Goal: Task Accomplishment & Management: Manage account settings

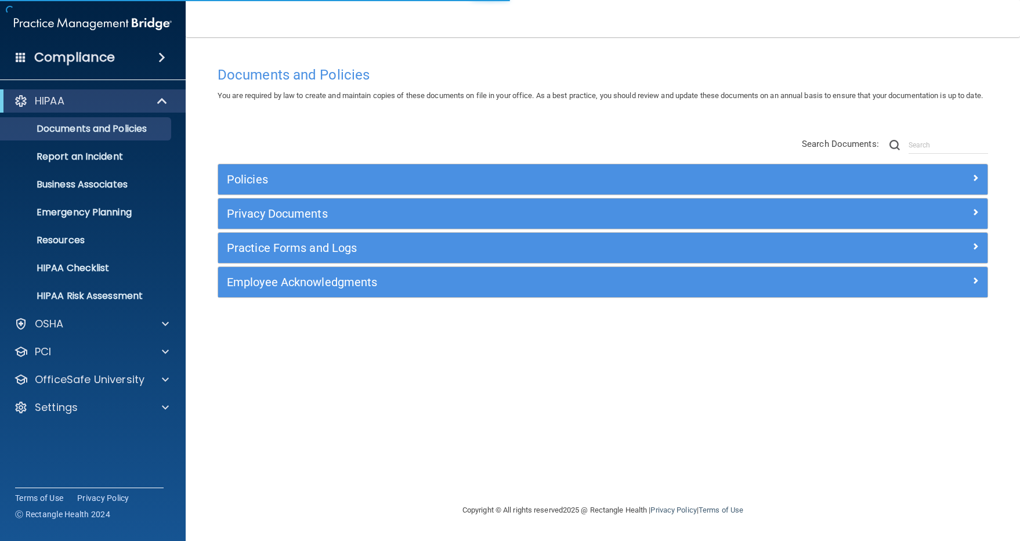
click at [39, 422] on div "HIPAA Documents and Policies Report an Incident Business Associates Emergency P…" at bounding box center [93, 256] width 186 height 343
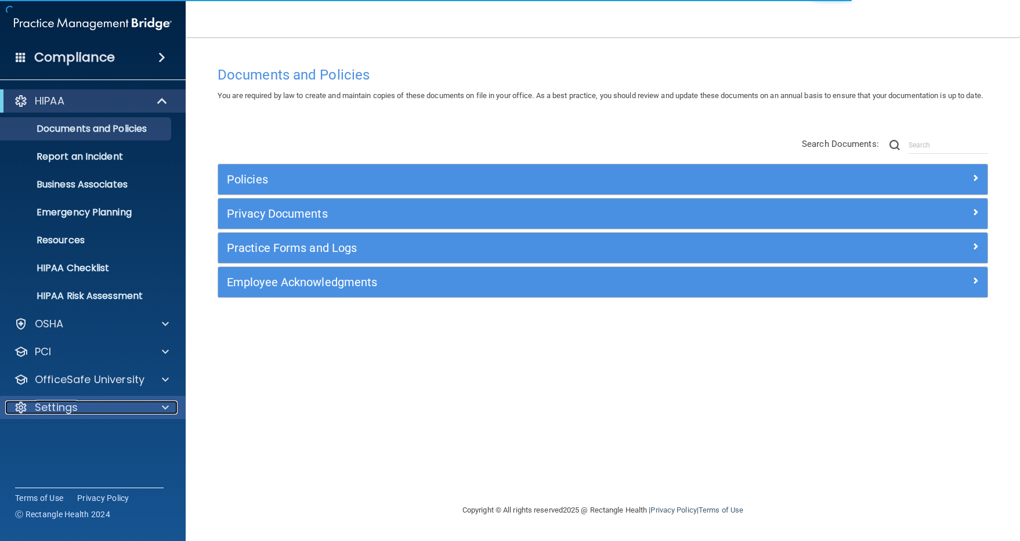
click at [49, 409] on p "Settings" at bounding box center [56, 407] width 43 height 14
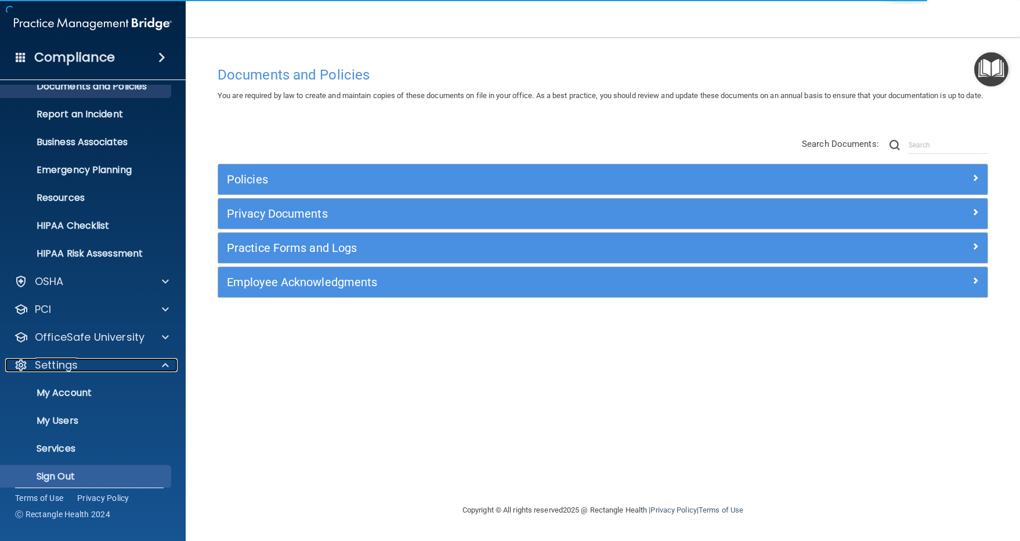
scroll to position [52, 0]
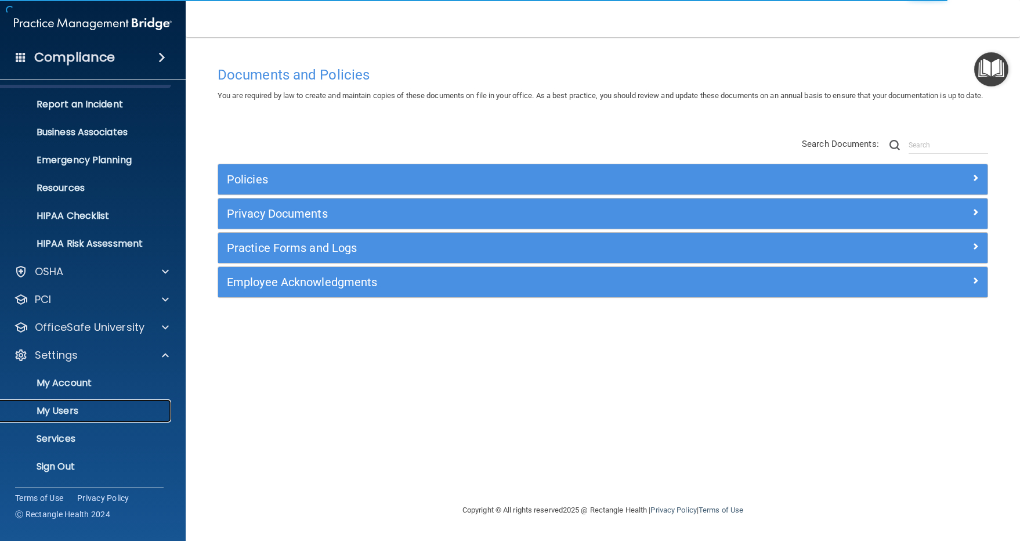
click at [50, 411] on p "My Users" at bounding box center [87, 411] width 158 height 12
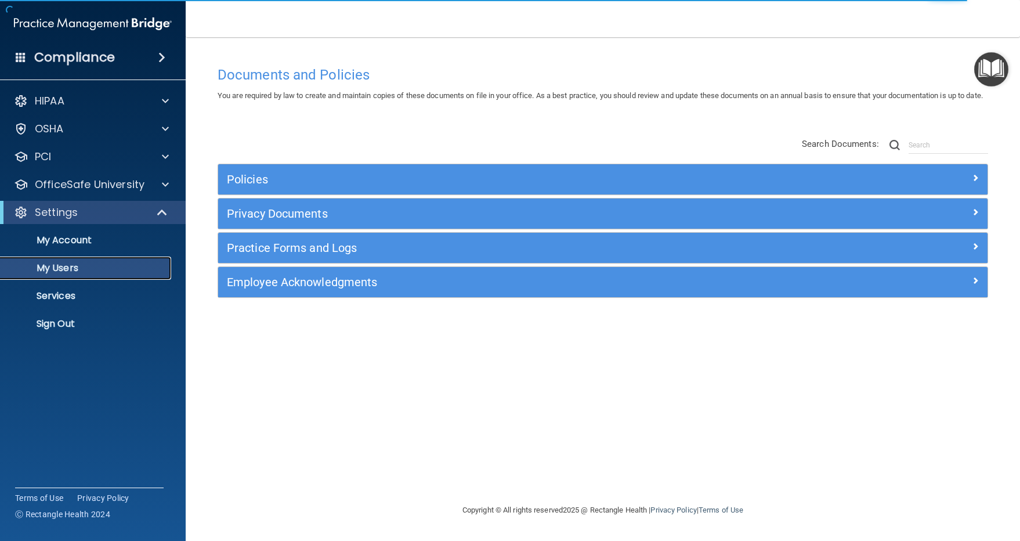
select select "20"
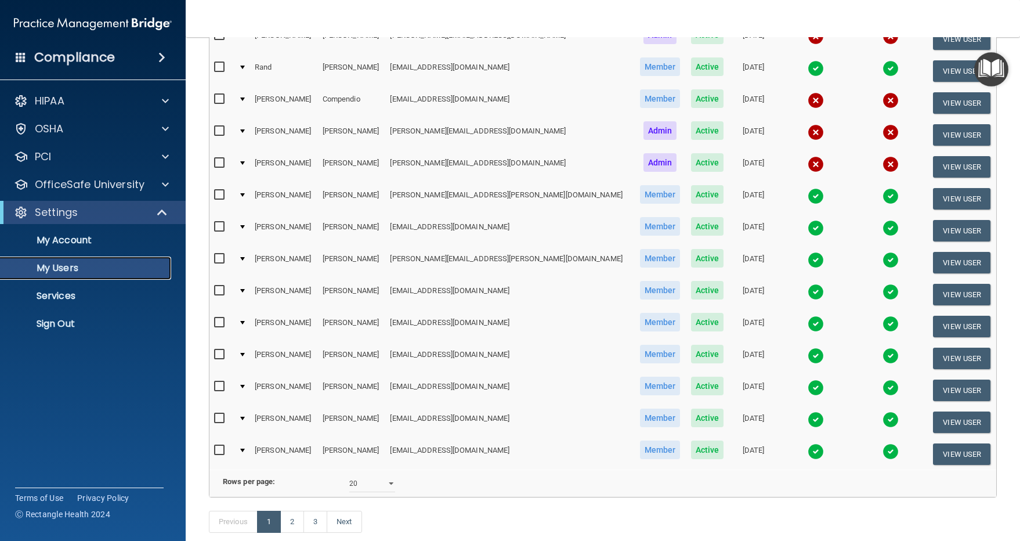
scroll to position [354, 0]
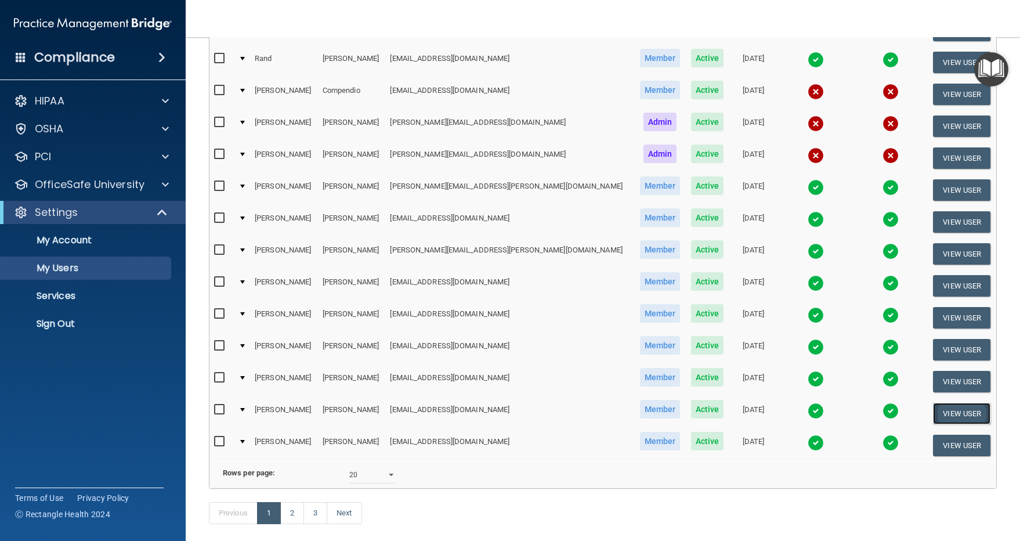
click at [944, 414] on button "View User" at bounding box center [961, 413] width 57 height 21
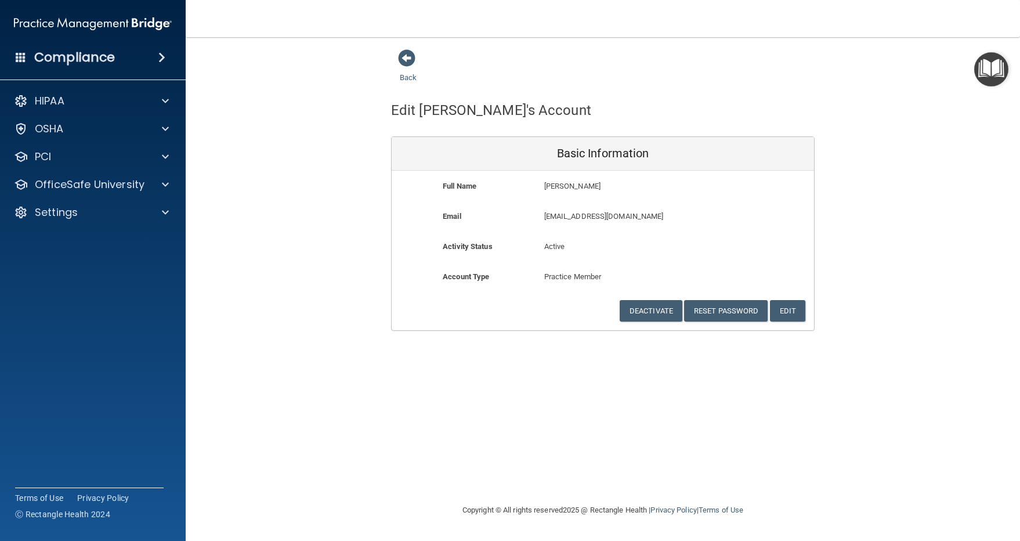
click at [579, 219] on p "[EMAIL_ADDRESS][DOMAIN_NAME]" at bounding box center [636, 216] width 185 height 14
copy div "[EMAIL_ADDRESS][DOMAIN_NAME]"
click at [645, 309] on button "Deactivate" at bounding box center [650, 310] width 63 height 21
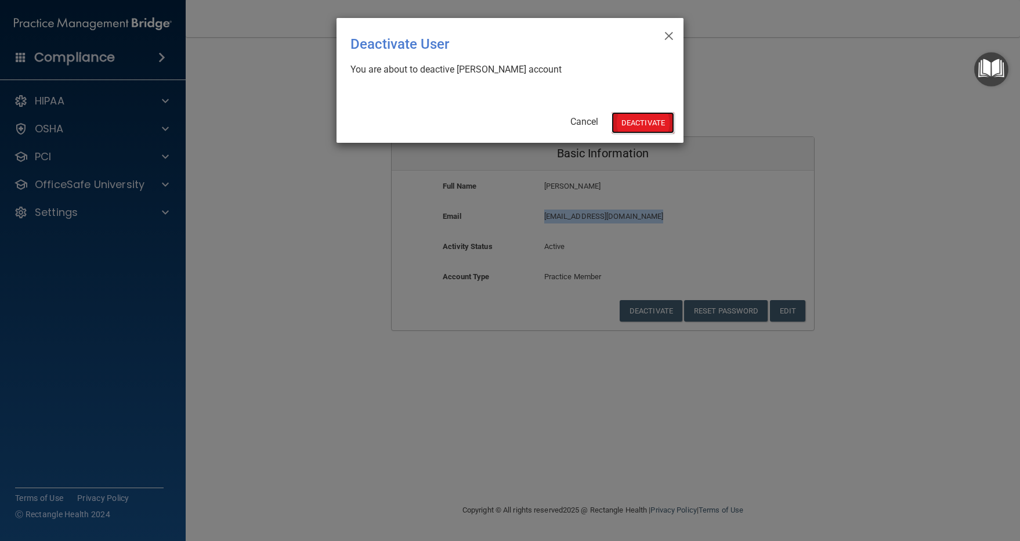
click at [621, 118] on button "Deactivate" at bounding box center [642, 122] width 63 height 21
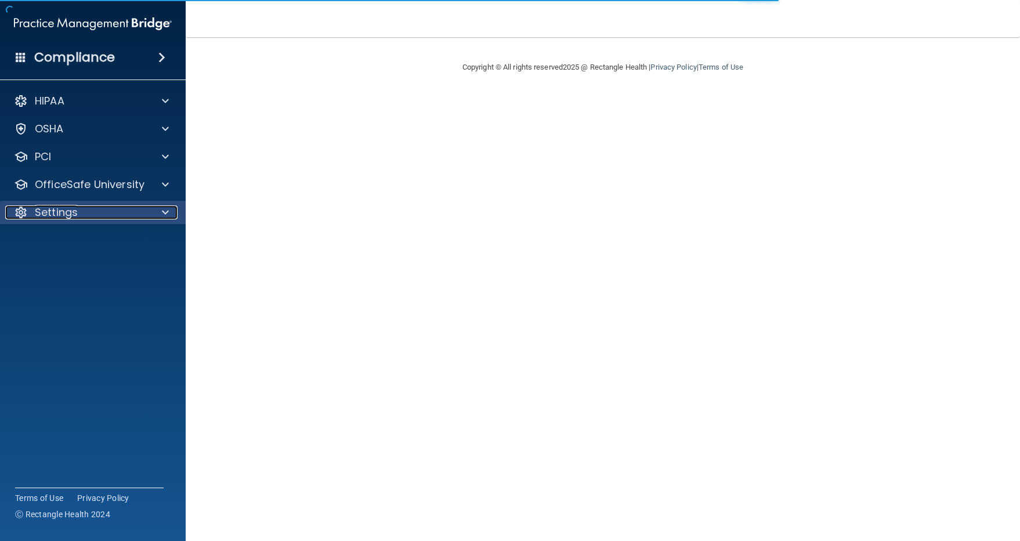
click at [52, 206] on p "Settings" at bounding box center [56, 212] width 43 height 14
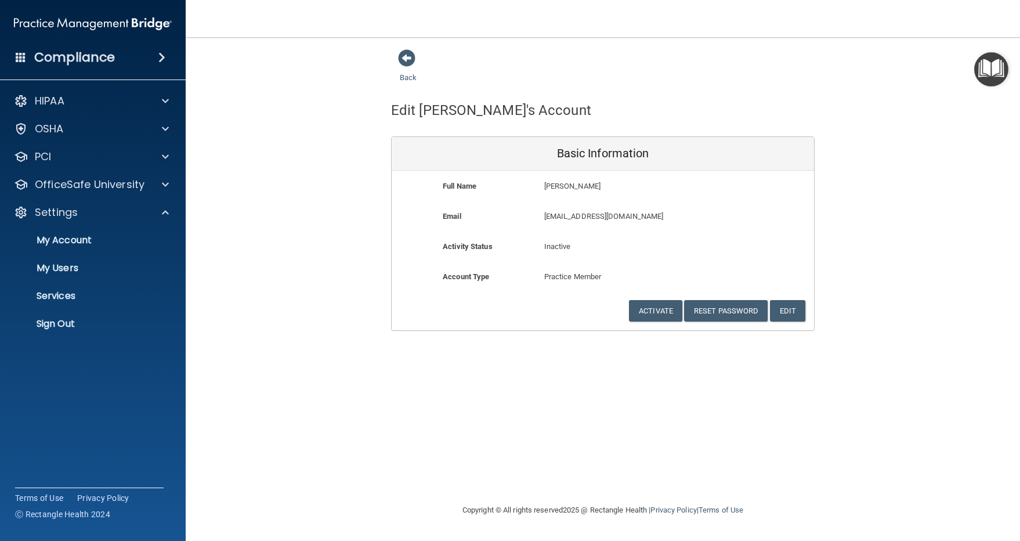
click at [290, 218] on div "Back Edit Kathy's Account Basic Information Full Name Kathy McBeth Kathy Last N…" at bounding box center [603, 190] width 788 height 282
click at [795, 311] on button "Edit" at bounding box center [787, 310] width 35 height 21
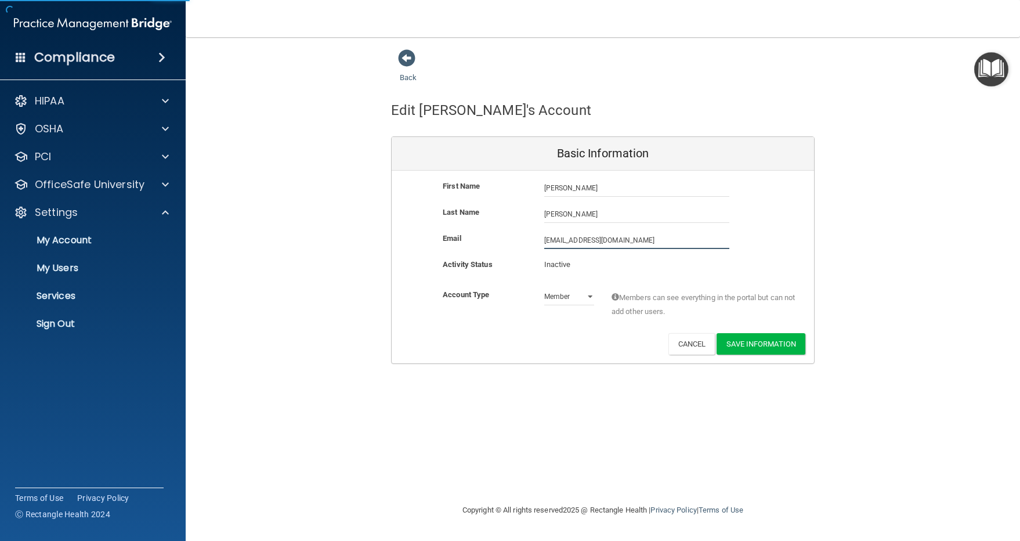
click at [570, 238] on input "[EMAIL_ADDRESS][DOMAIN_NAME]" at bounding box center [636, 239] width 185 height 17
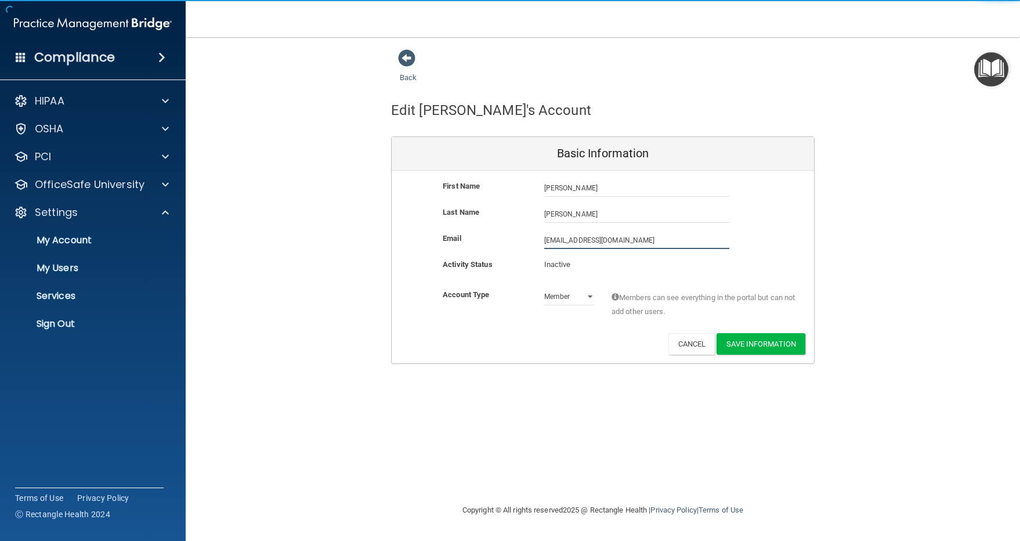
click at [570, 238] on input "[EMAIL_ADDRESS][DOMAIN_NAME]" at bounding box center [636, 239] width 185 height 17
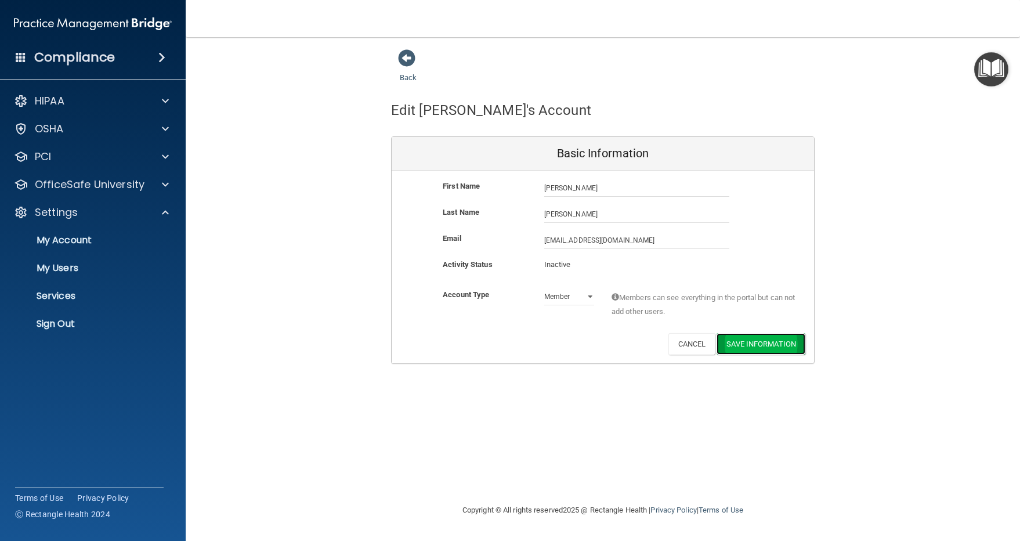
click at [775, 342] on button "Save Information" at bounding box center [760, 343] width 89 height 21
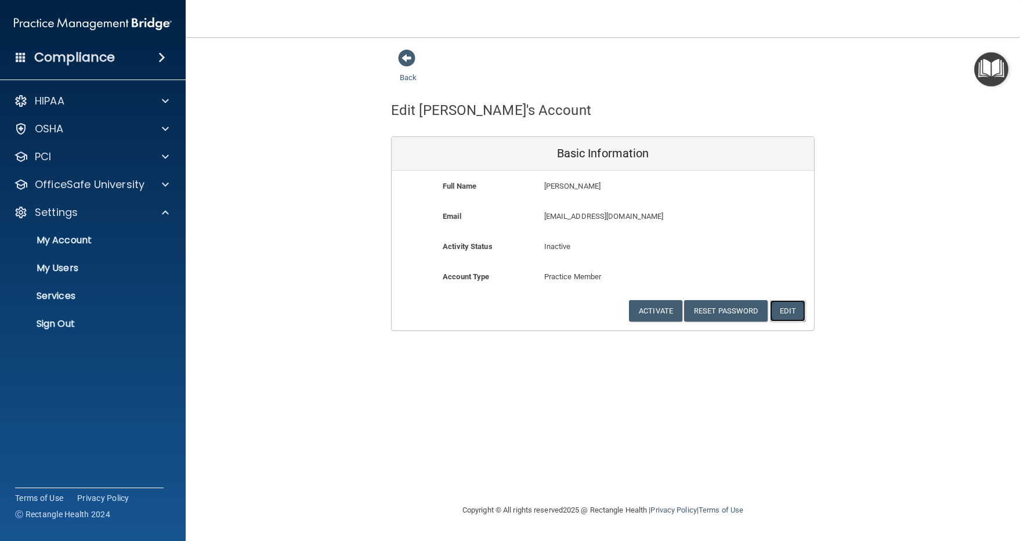
click at [804, 308] on button "Edit" at bounding box center [787, 310] width 35 height 21
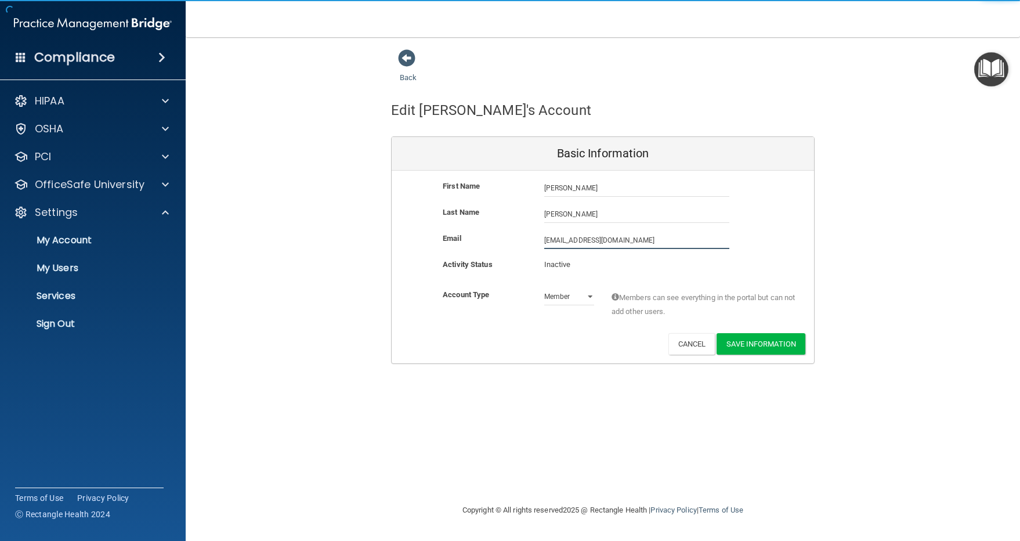
click at [547, 240] on input "[EMAIL_ADDRESS][DOMAIN_NAME]" at bounding box center [636, 239] width 185 height 17
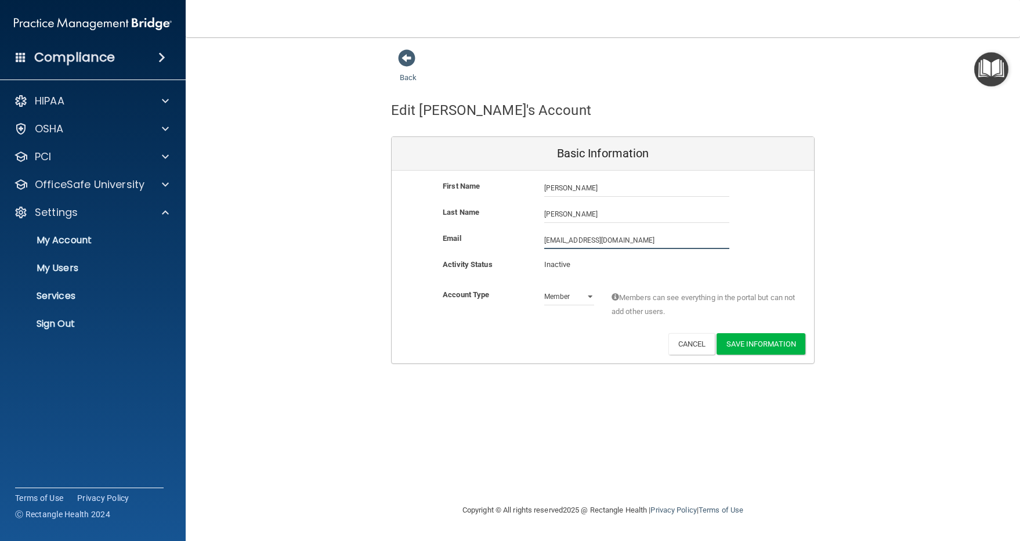
click at [567, 242] on input "Kathymcbeth@verizon.net" at bounding box center [636, 239] width 185 height 17
type input "KathyMcBeth@verizon.net"
click at [565, 260] on p "Inactive" at bounding box center [569, 265] width 50 height 14
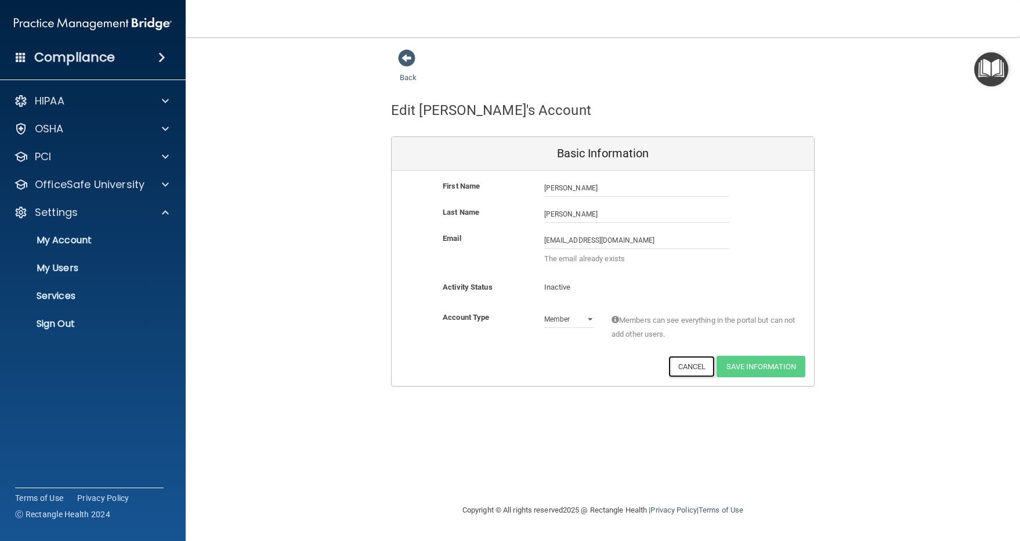
click at [681, 363] on button "Cancel" at bounding box center [691, 366] width 47 height 21
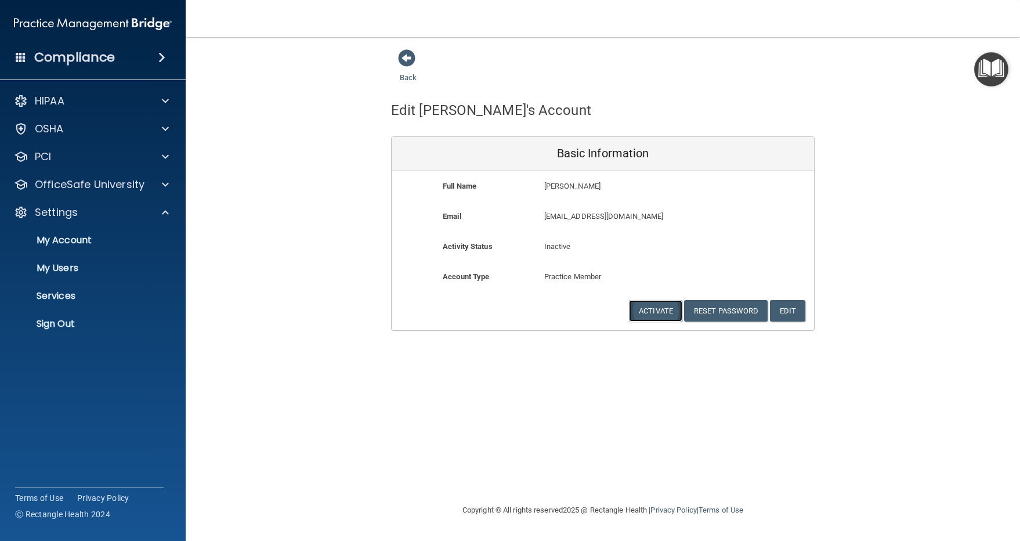
click at [650, 304] on button "Activate" at bounding box center [655, 310] width 53 height 21
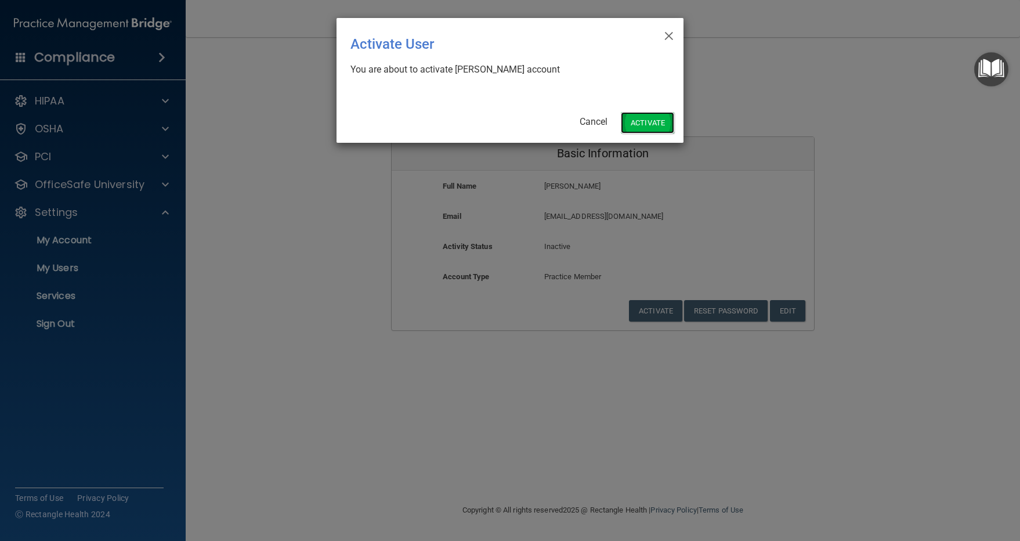
click at [656, 117] on button "Activate" at bounding box center [647, 122] width 53 height 21
